Goal: Navigation & Orientation: Find specific page/section

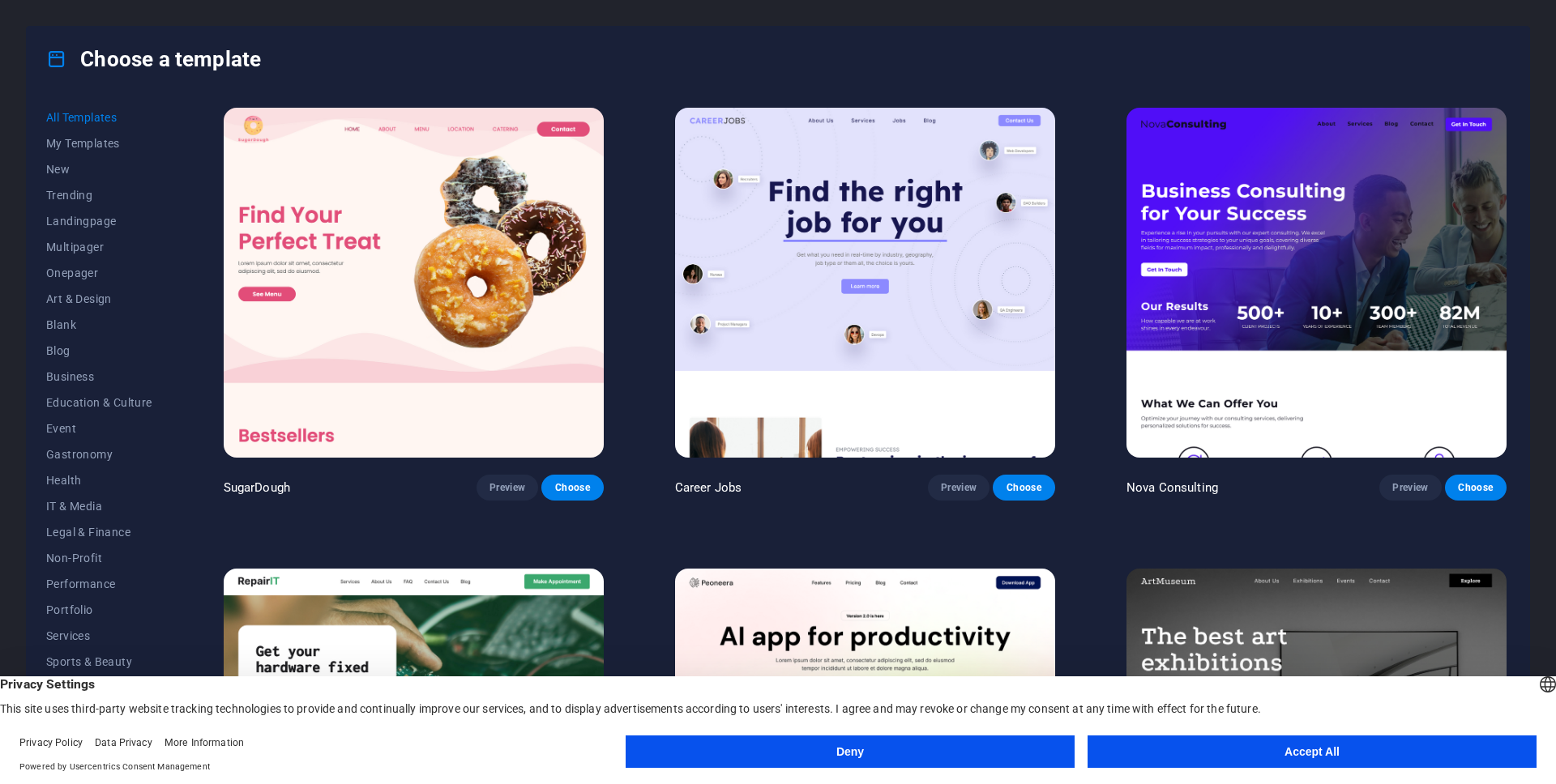
click at [1191, 738] on button "Accept All" at bounding box center [1312, 752] width 449 height 32
